Goal: Information Seeking & Learning: Check status

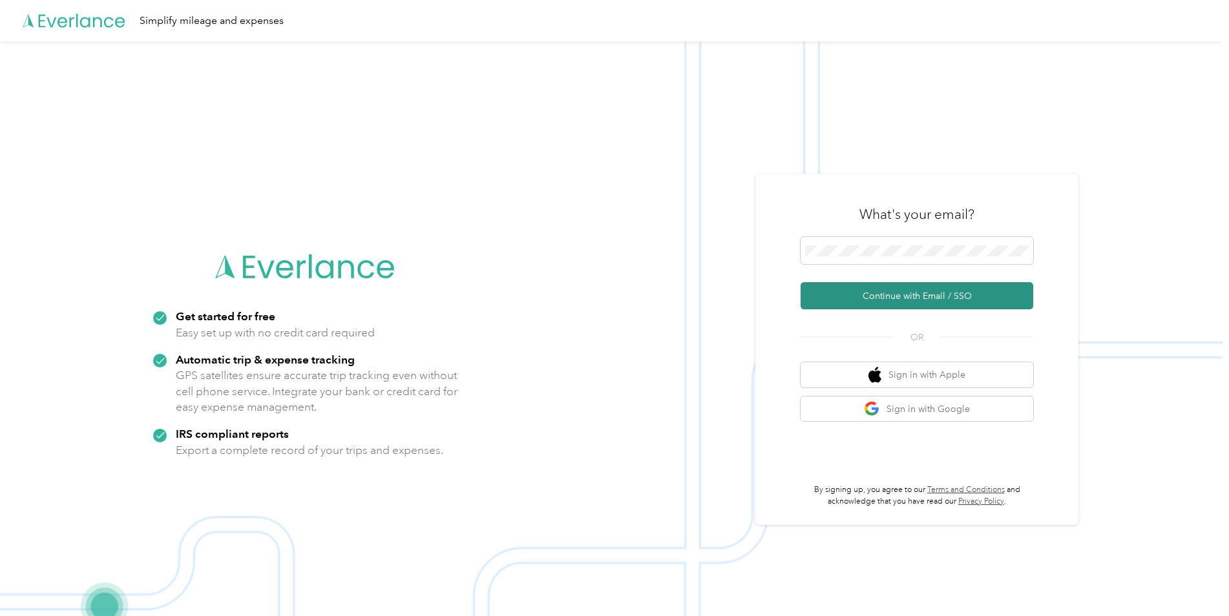
click at [885, 300] on button "Continue with Email / SSO" at bounding box center [917, 295] width 233 height 27
click at [801, 282] on button "Continue with Email / SSO" at bounding box center [917, 295] width 233 height 27
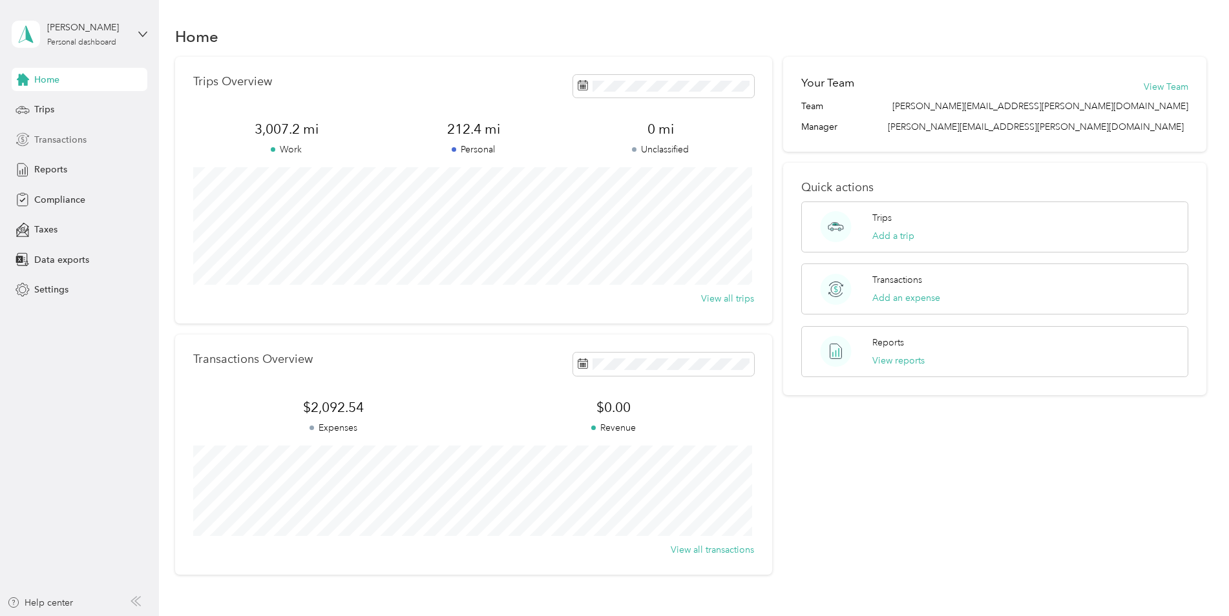
click at [75, 148] on div "Transactions" at bounding box center [80, 139] width 136 height 23
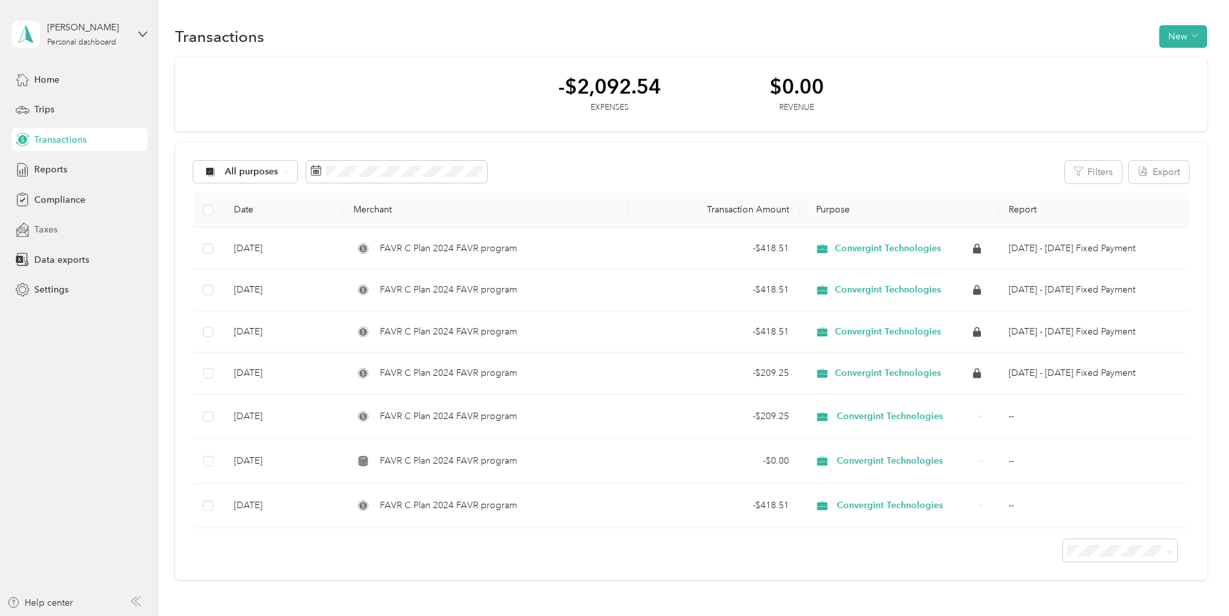
click at [85, 236] on div "Taxes" at bounding box center [80, 229] width 136 height 23
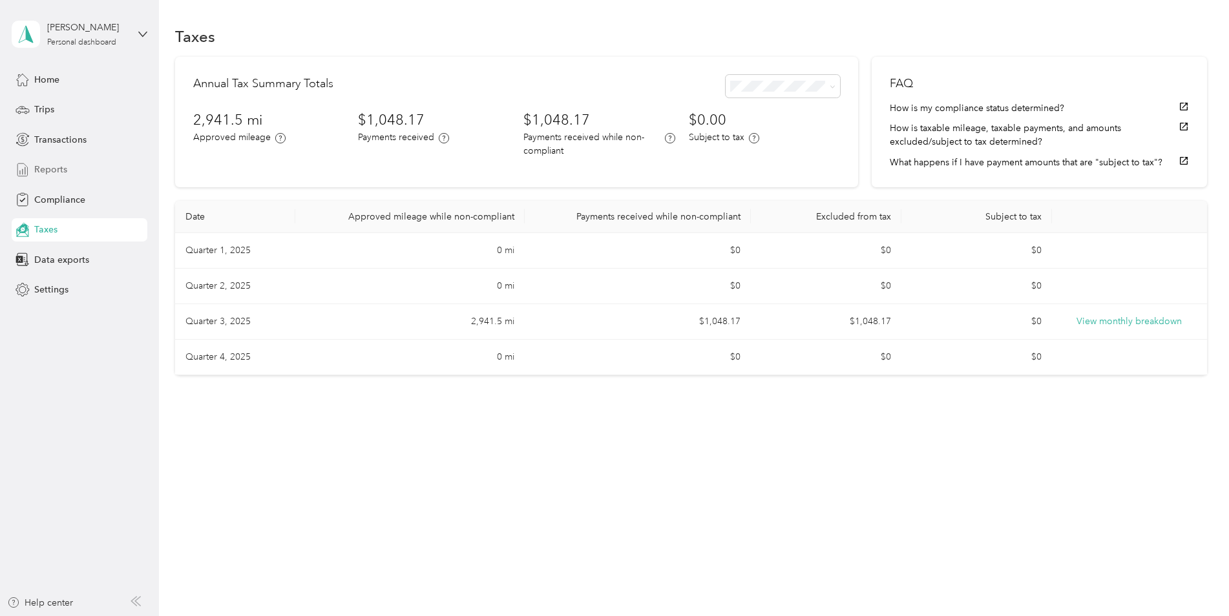
click at [92, 173] on div "Reports" at bounding box center [80, 169] width 136 height 23
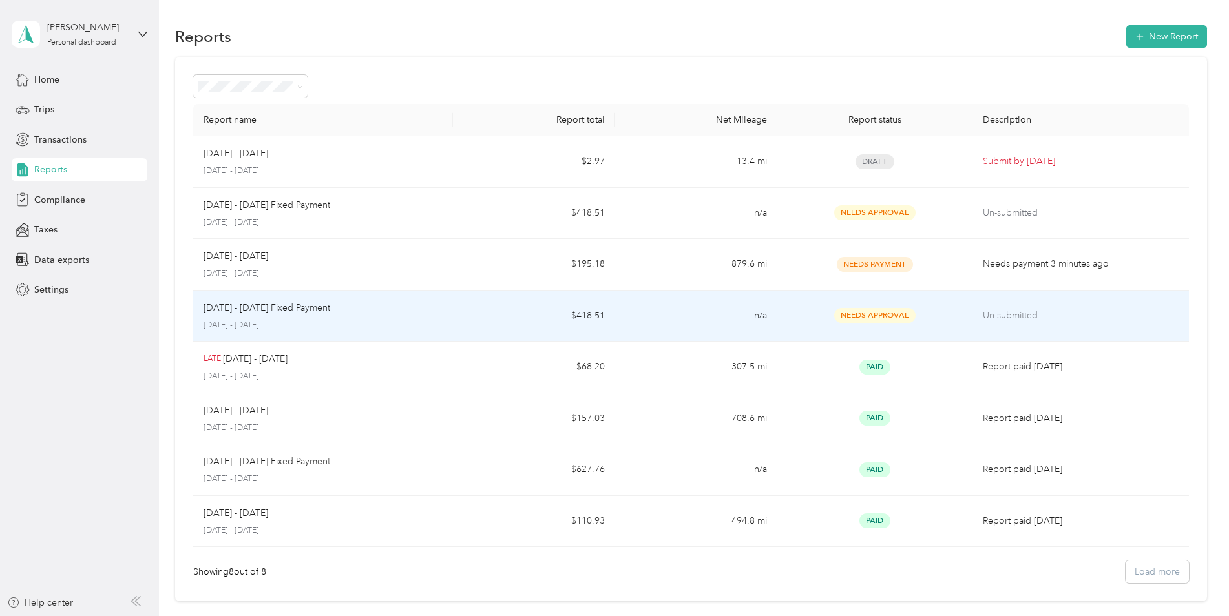
click at [851, 318] on span "Needs Approval" at bounding box center [874, 315] width 81 height 15
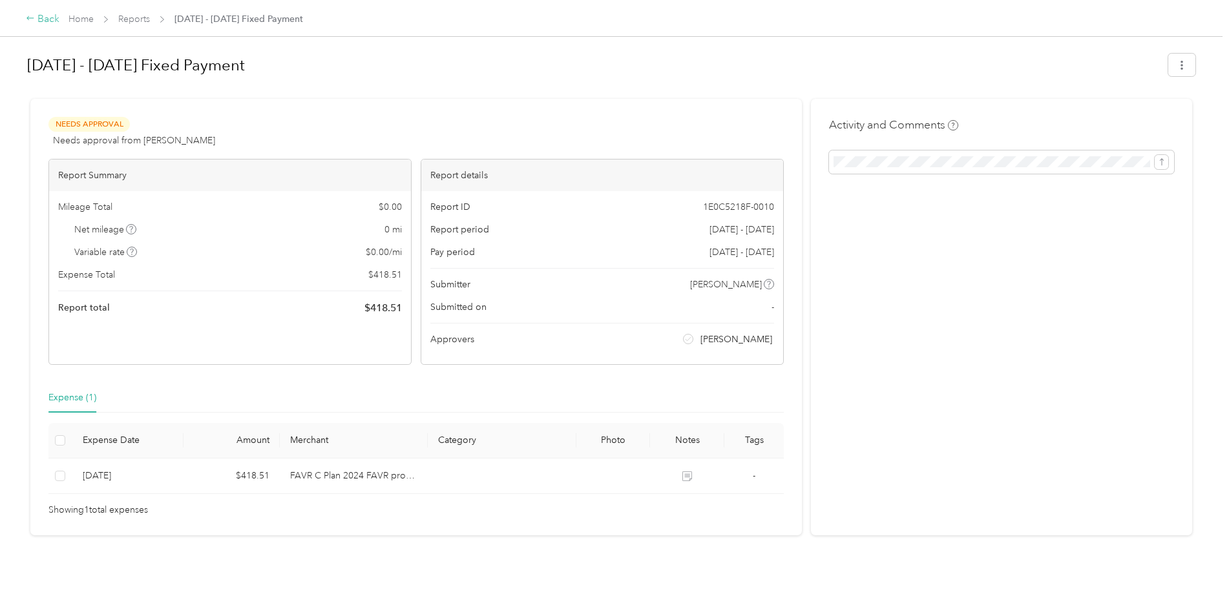
click at [50, 22] on div "Back" at bounding box center [43, 20] width 34 height 16
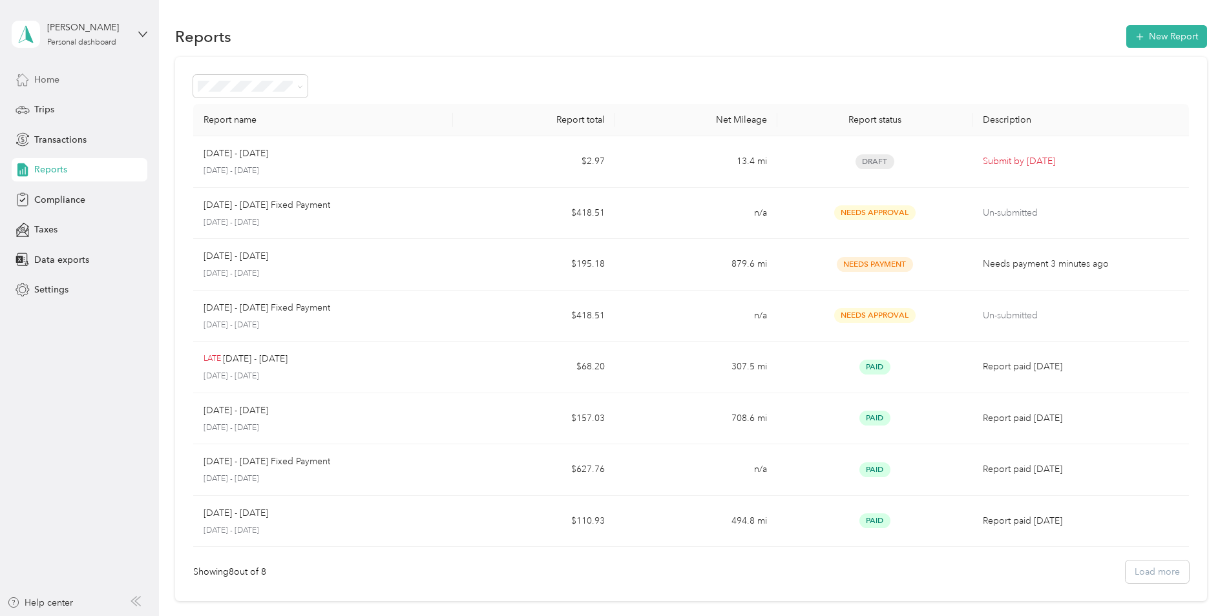
click at [60, 79] on div "Home" at bounding box center [80, 79] width 136 height 23
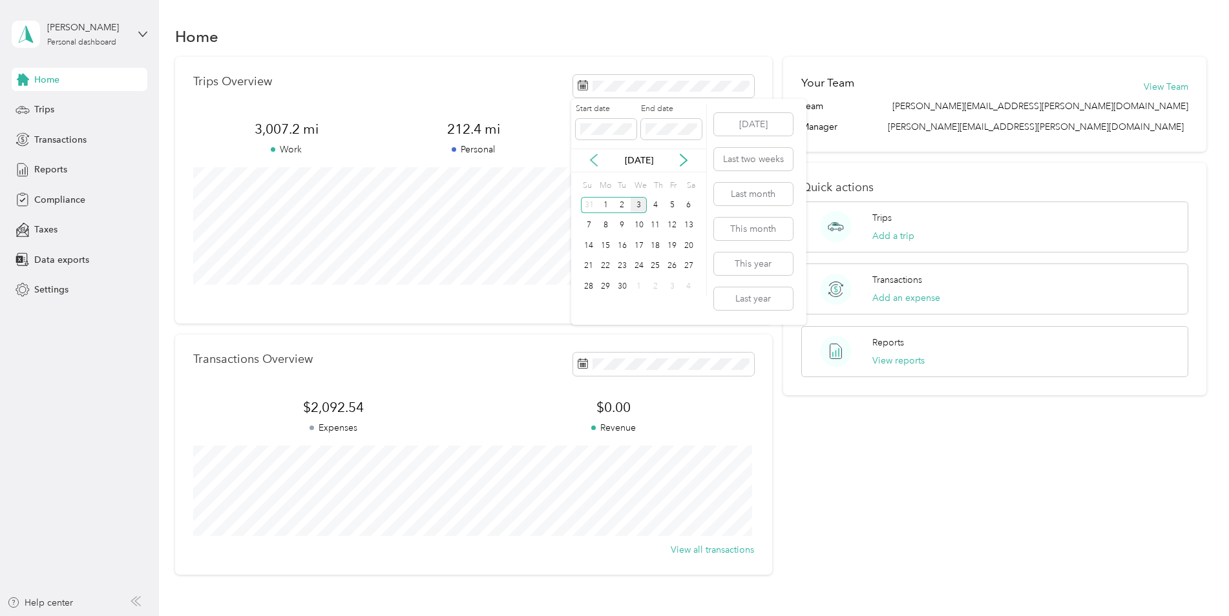
click at [592, 158] on icon at bounding box center [593, 160] width 13 height 13
click at [671, 208] on div "1" at bounding box center [672, 205] width 17 height 16
click at [738, 58] on div "Trips Overview 3,007.2 mi Work 212.4 mi Personal 0 mi Unclassified View all tri…" at bounding box center [473, 190] width 597 height 267
click at [131, 32] on div "[PERSON_NAME] Personal dashboard" at bounding box center [80, 34] width 136 height 45
click at [328, 26] on div "Home" at bounding box center [691, 36] width 1032 height 27
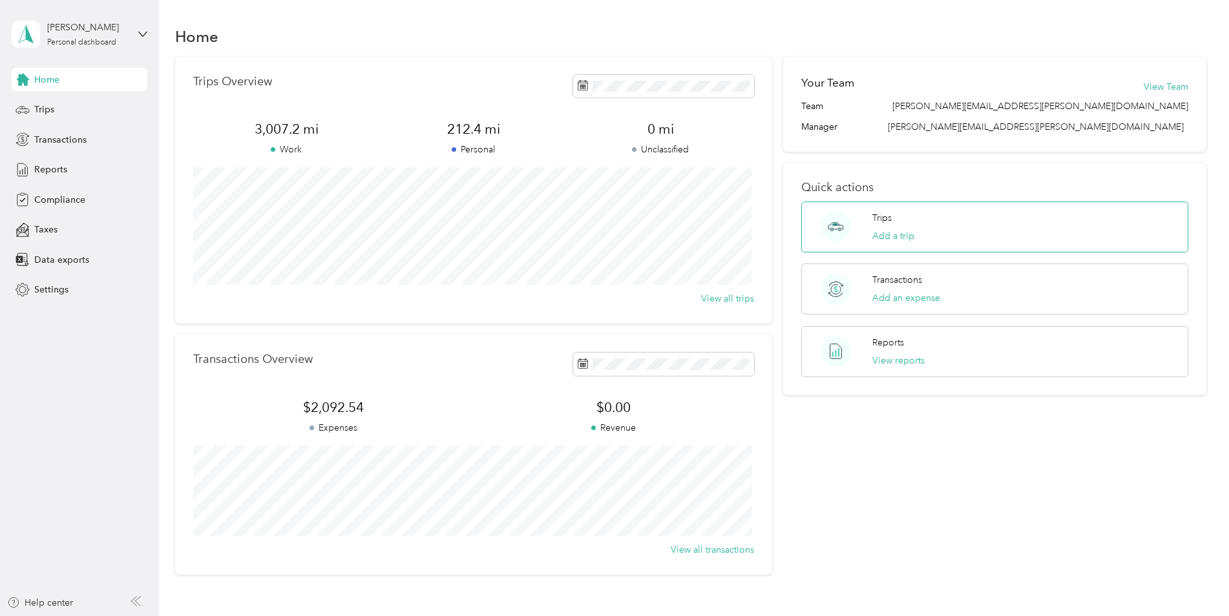
click at [914, 227] on div "Trips Add a trip" at bounding box center [994, 227] width 387 height 51
click at [894, 361] on button "View reports" at bounding box center [898, 361] width 52 height 14
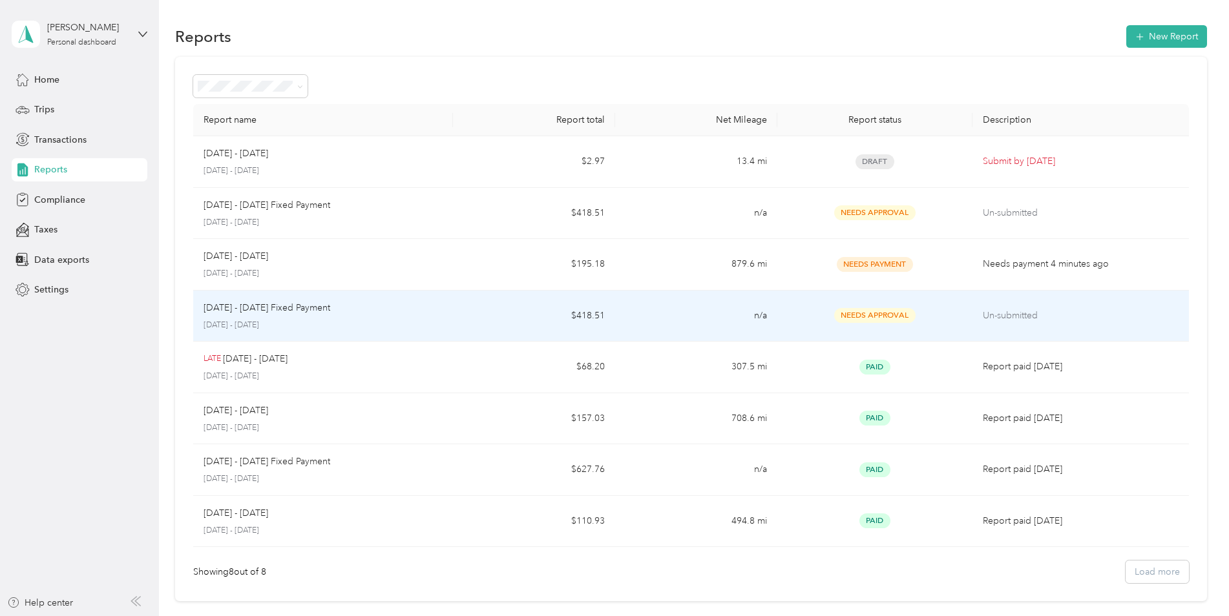
click at [848, 316] on span "Needs Approval" at bounding box center [874, 315] width 81 height 15
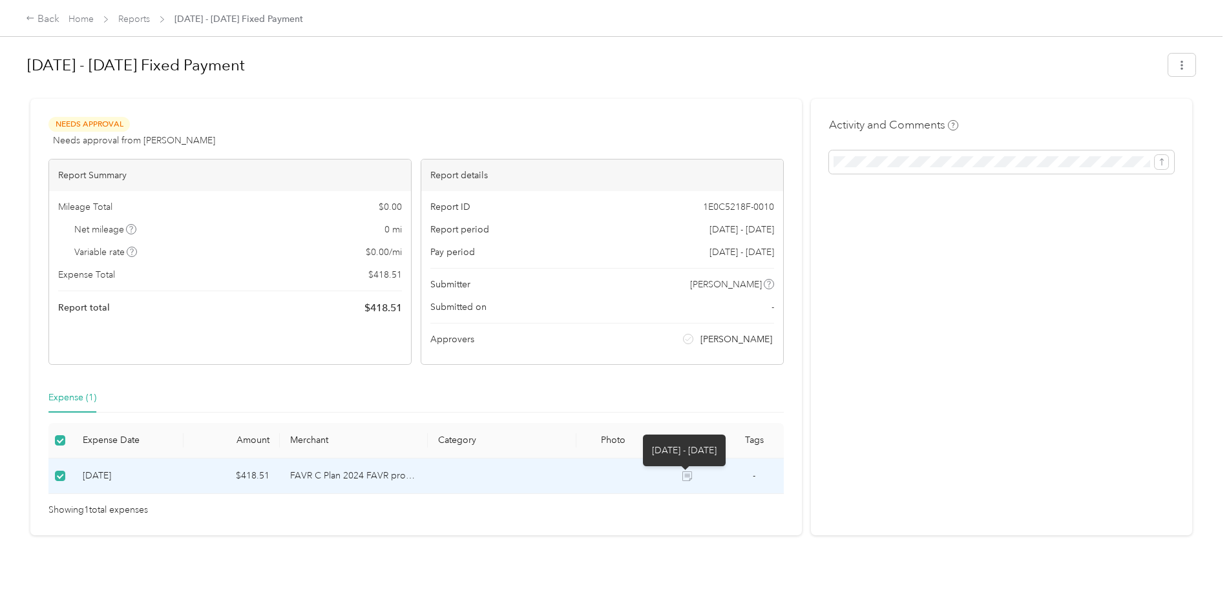
click at [683, 479] on icon at bounding box center [687, 476] width 9 height 9
click at [689, 477] on icon at bounding box center [687, 477] width 10 height 10
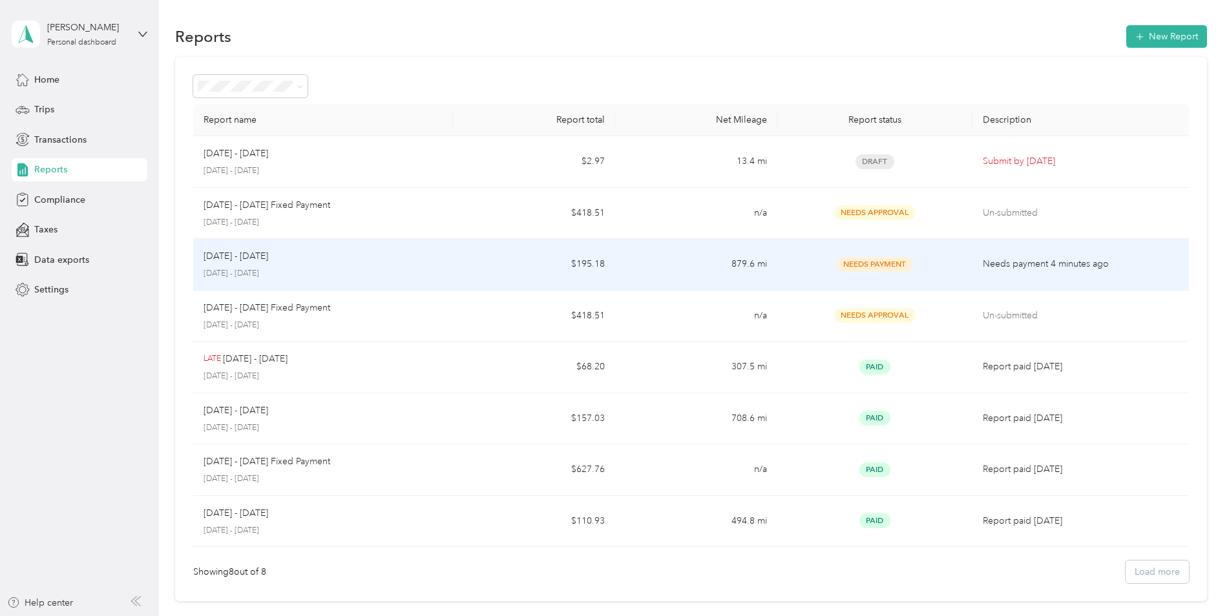
click at [879, 267] on span "Needs Payment" at bounding box center [875, 264] width 76 height 15
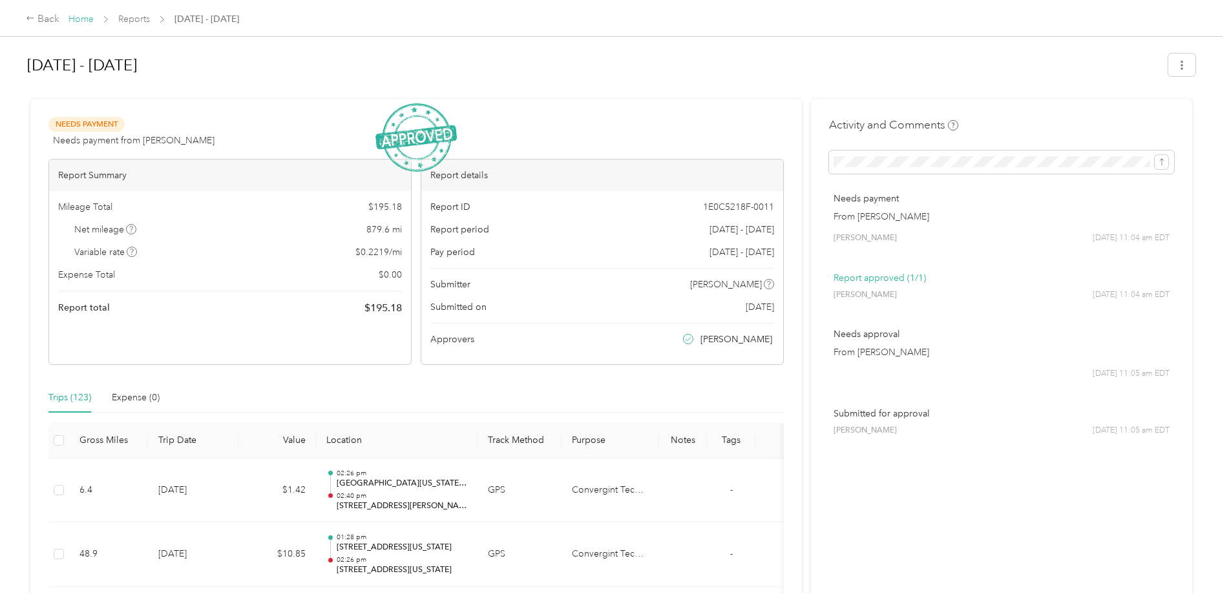
click at [85, 21] on link "Home" at bounding box center [80, 19] width 25 height 11
